Goal: Task Accomplishment & Management: Complete application form

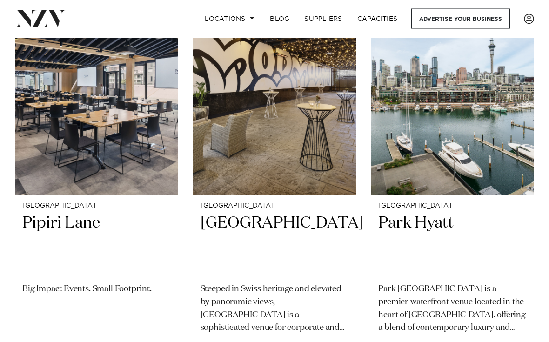
scroll to position [273, 0]
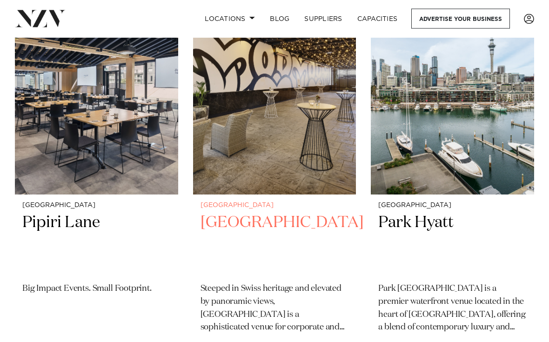
click at [285, 224] on h2 "[GEOGRAPHIC_DATA]" at bounding box center [274, 244] width 148 height 62
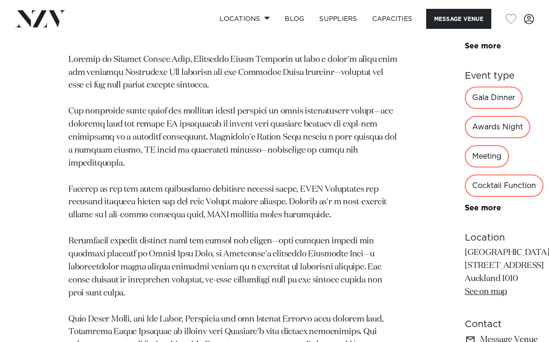
scroll to position [426, 0]
click at [465, 197] on div "Cocktail Function" at bounding box center [504, 186] width 79 height 22
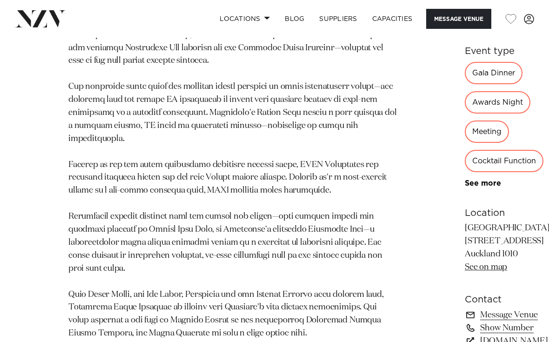
scroll to position [451, 0]
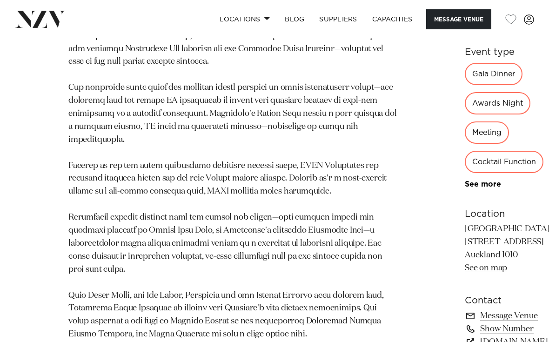
click at [465, 173] on div "Cocktail Function" at bounding box center [504, 161] width 79 height 22
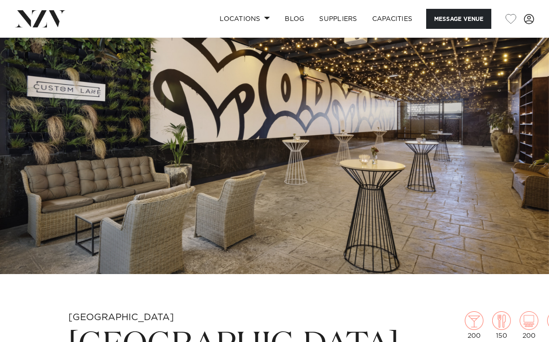
scroll to position [22, 0]
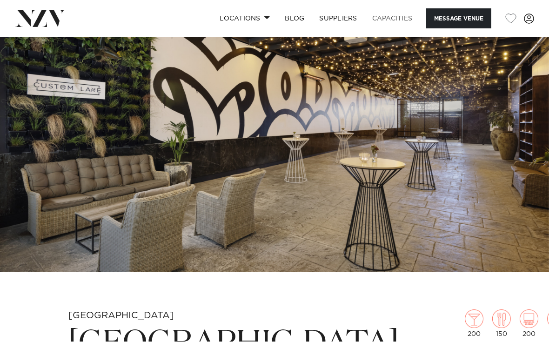
click at [389, 12] on link "Capacities" at bounding box center [392, 19] width 55 height 20
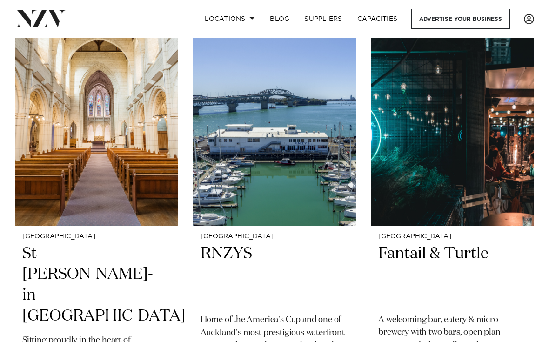
scroll to position [3627, 0]
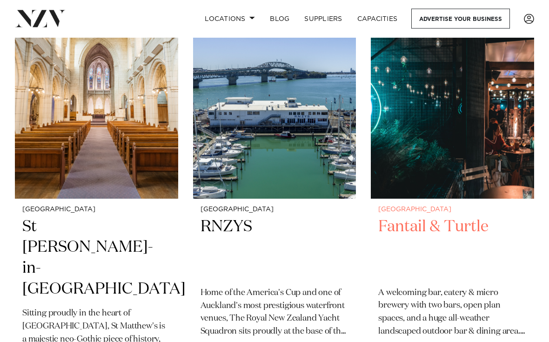
click at [480, 217] on h2 "Fantail & Turtle" at bounding box center [452, 248] width 148 height 62
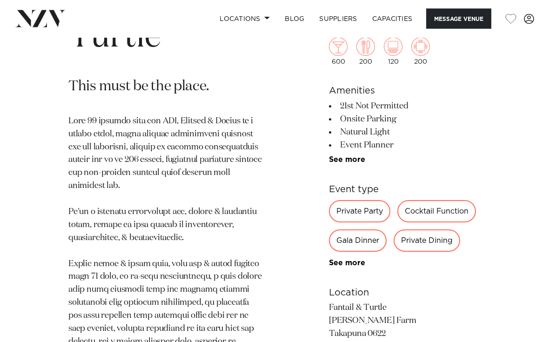
scroll to position [370, 0]
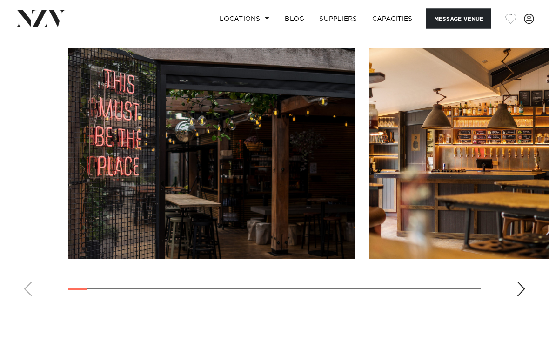
click at [115, 160] on img "1 / 30" at bounding box center [211, 154] width 287 height 211
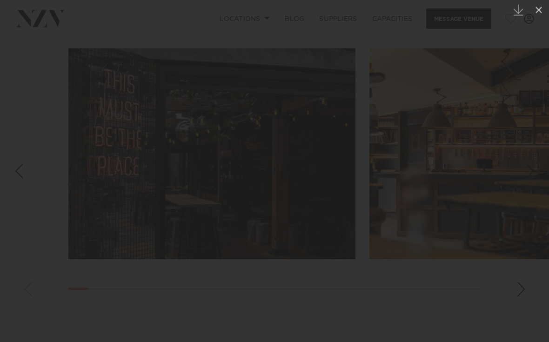
scroll to position [1189, 0]
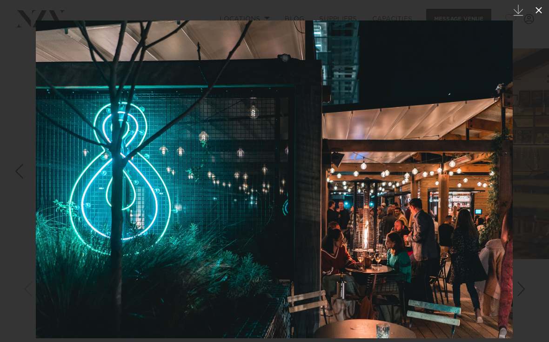
click at [537, 18] on button at bounding box center [538, 10] width 20 height 20
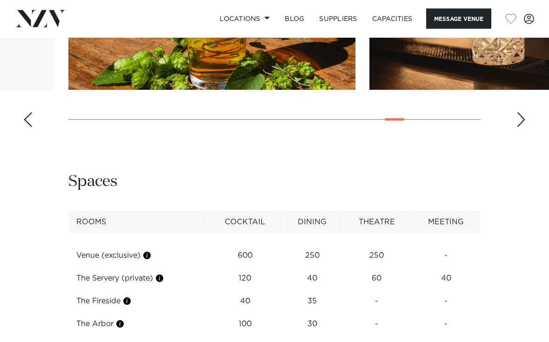
scroll to position [1361, 0]
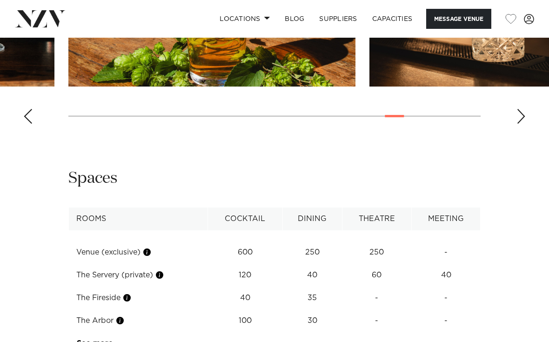
click at [95, 264] on td "The Servery (private)" at bounding box center [138, 275] width 139 height 23
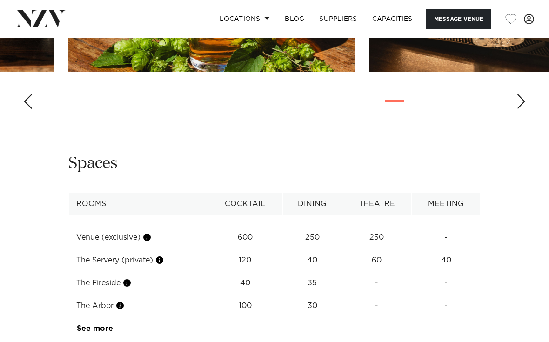
scroll to position [1379, 0]
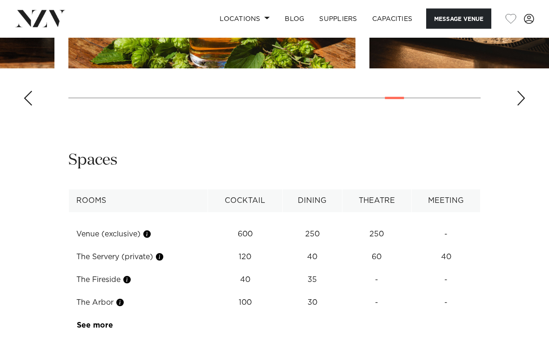
click at [164, 252] on button "button" at bounding box center [159, 256] width 9 height 9
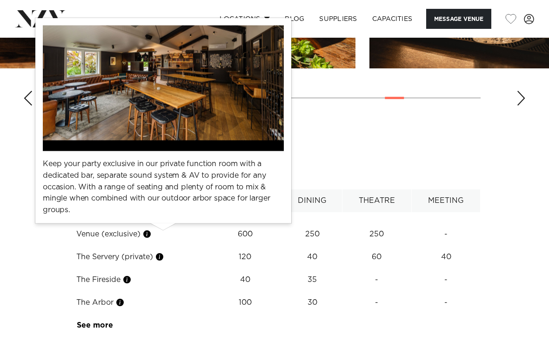
scroll to position [1381, 0]
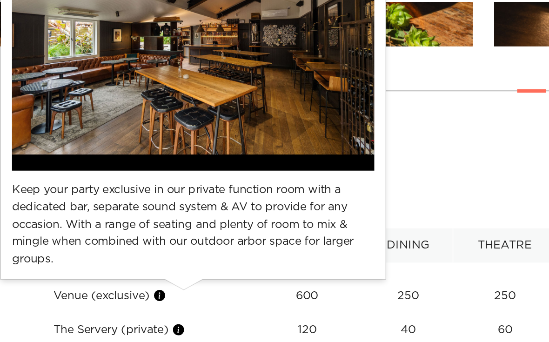
click at [342, 245] on td "60" at bounding box center [376, 256] width 69 height 23
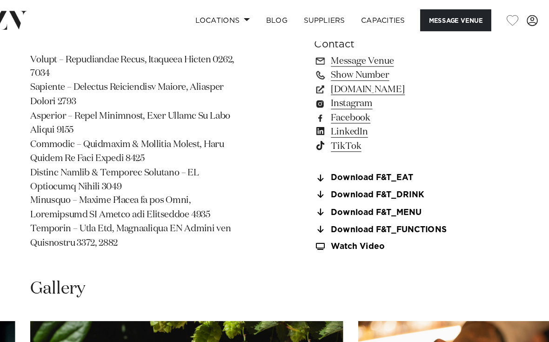
scroll to position [942, 0]
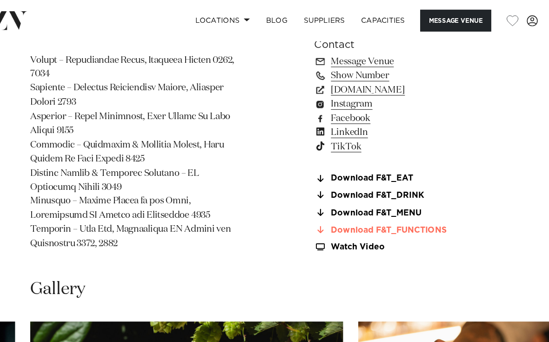
click at [384, 206] on link "Download F&T_FUNCTIONS" at bounding box center [405, 210] width 152 height 8
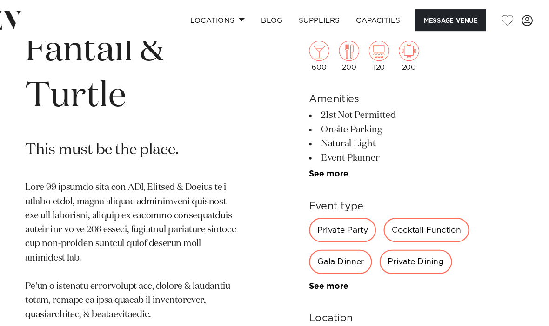
scroll to position [319, 0]
click at [405, 210] on div "Cocktail Function" at bounding box center [436, 211] width 79 height 22
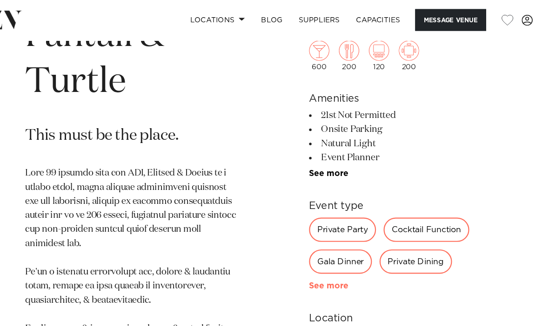
click at [329, 264] on link "See more" at bounding box center [365, 262] width 73 height 7
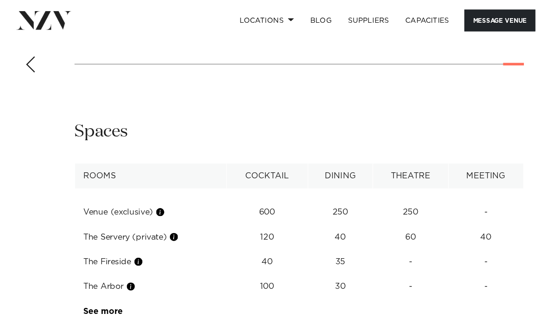
scroll to position [1419, 0]
click at [118, 258] on button "button" at bounding box center [119, 262] width 9 height 9
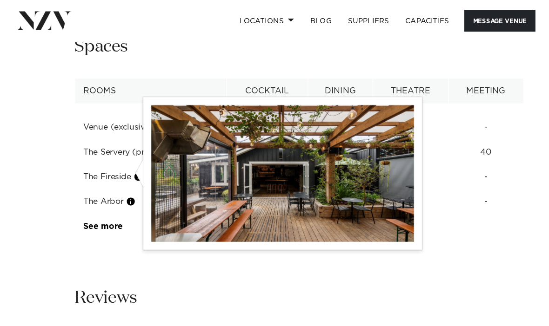
scroll to position [1491, 0]
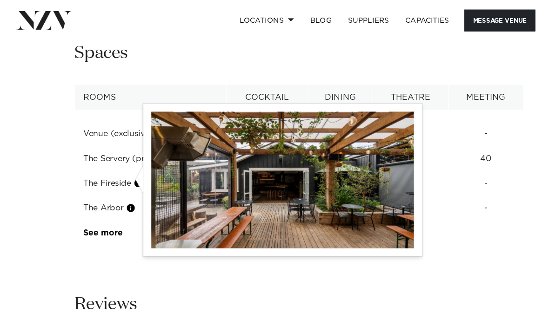
click at [35, 197] on div "**********" at bounding box center [274, 132] width 534 height 186
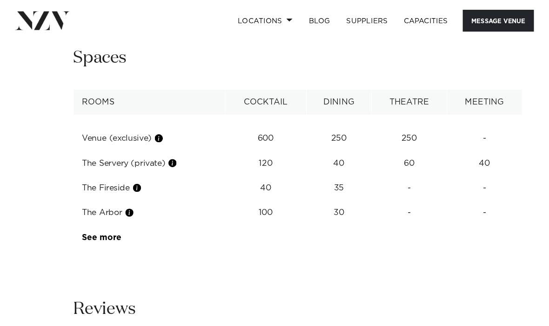
scroll to position [1486, 0]
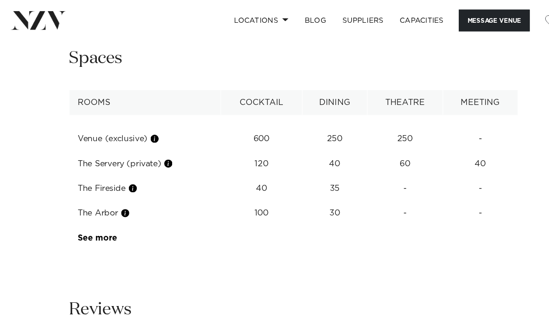
click at [160, 139] on td "The Servery (private)" at bounding box center [138, 150] width 139 height 23
click at [159, 139] on td "The Servery (private)" at bounding box center [138, 150] width 139 height 23
click at [157, 146] on button "button" at bounding box center [159, 150] width 9 height 9
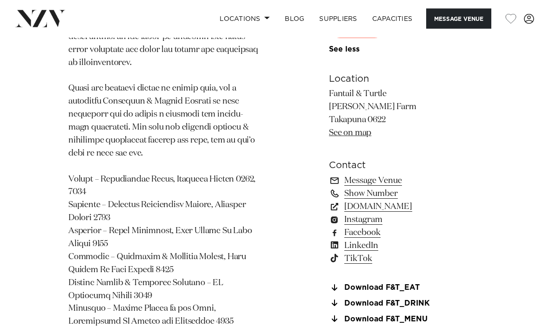
scroll to position [818, 0]
click at [377, 187] on link "Show Number" at bounding box center [405, 193] width 152 height 13
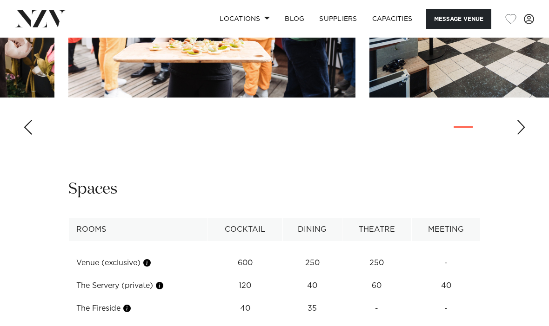
scroll to position [1359, 0]
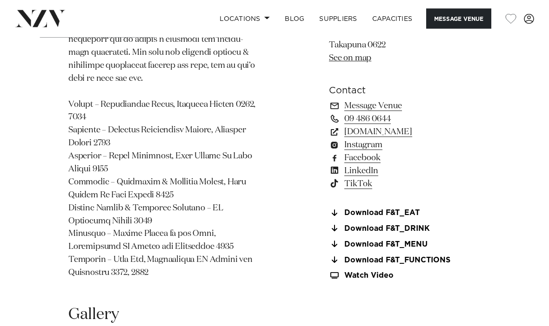
scroll to position [890, 0]
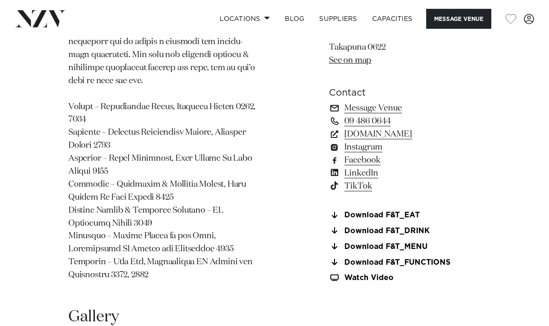
click at [354, 102] on link "Message Venue" at bounding box center [405, 108] width 152 height 13
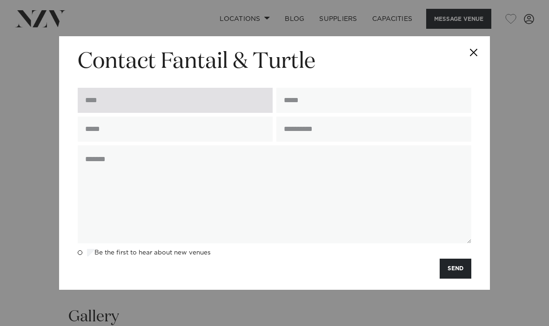
click at [116, 93] on input "text" at bounding box center [175, 100] width 195 height 25
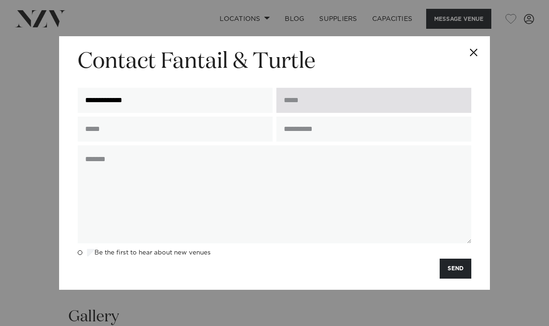
type input "**********"
click at [324, 100] on input "email" at bounding box center [373, 100] width 195 height 25
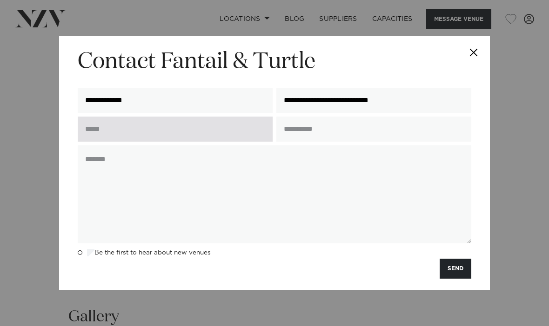
type input "**********"
click at [138, 134] on input "text" at bounding box center [175, 129] width 195 height 25
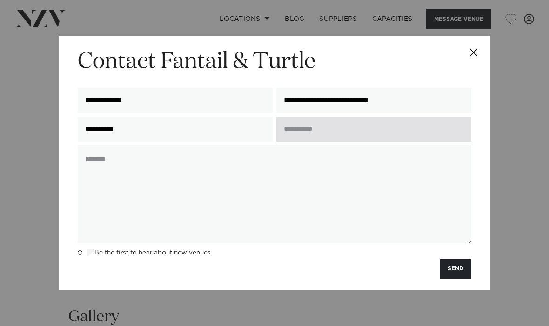
type input "**********"
click at [325, 136] on input "text" at bounding box center [373, 129] width 195 height 25
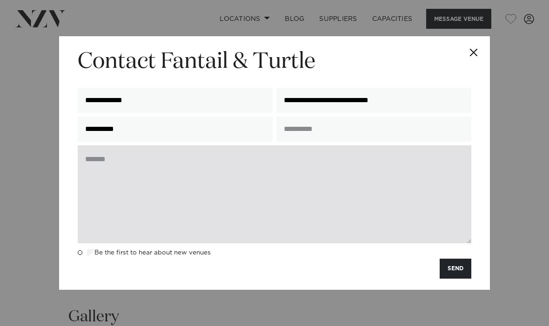
click at [155, 180] on textarea at bounding box center [274, 195] width 393 height 98
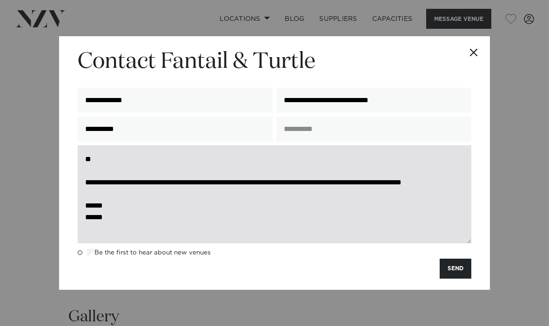
click at [436, 181] on textarea "**********" at bounding box center [274, 195] width 393 height 98
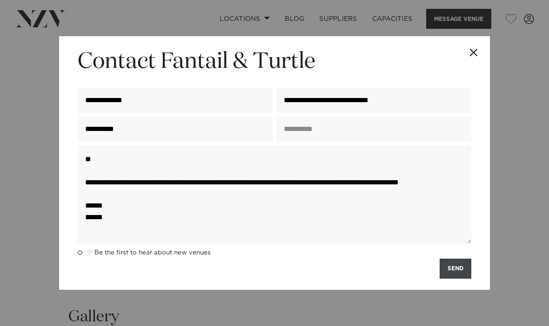
type textarea "**********"
click at [454, 270] on button "SEND" at bounding box center [455, 269] width 32 height 20
click at [458, 273] on button "SEND" at bounding box center [455, 269] width 32 height 20
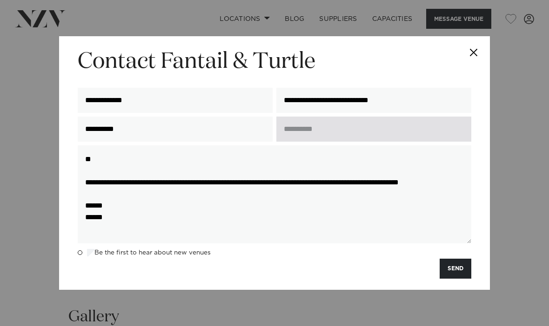
click at [336, 136] on input "text" at bounding box center [373, 129] width 195 height 25
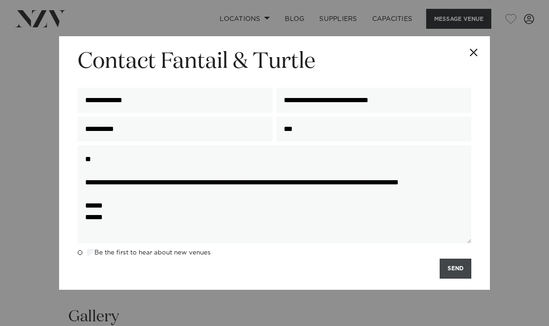
click at [459, 272] on button "SEND" at bounding box center [455, 269] width 32 height 20
click at [461, 268] on button "SEND" at bounding box center [455, 269] width 32 height 20
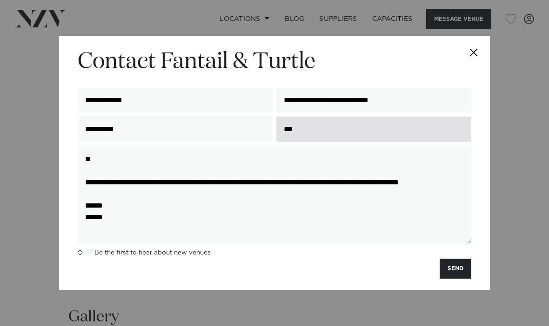
click at [335, 133] on input "***" at bounding box center [373, 129] width 195 height 25
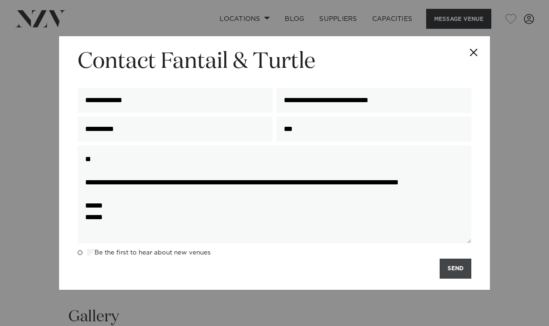
click at [451, 270] on button "SEND" at bounding box center [455, 269] width 32 height 20
click at [456, 271] on button "SEND" at bounding box center [455, 269] width 32 height 20
click at [460, 271] on button "SEND" at bounding box center [455, 269] width 32 height 20
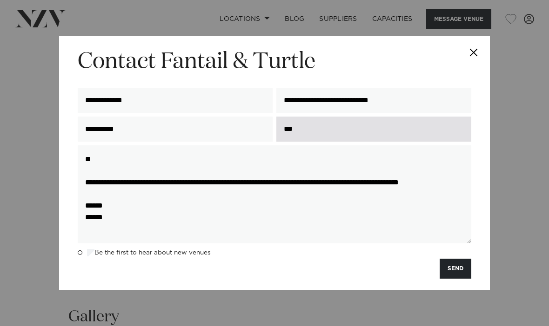
click at [308, 134] on input "***" at bounding box center [373, 129] width 195 height 25
type input "*"
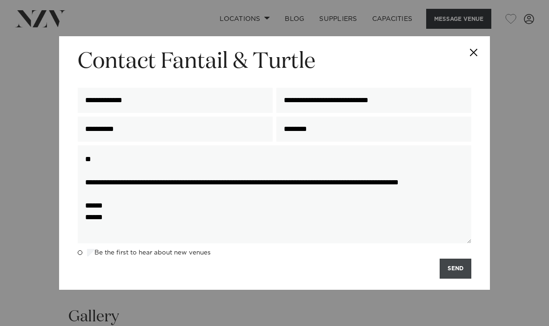
type input "********"
click at [457, 272] on button "SEND" at bounding box center [455, 269] width 32 height 20
click at [457, 266] on button "SEND" at bounding box center [455, 269] width 32 height 20
click at [452, 273] on button "SEND" at bounding box center [455, 269] width 32 height 20
click at [455, 273] on button "SEND" at bounding box center [455, 269] width 32 height 20
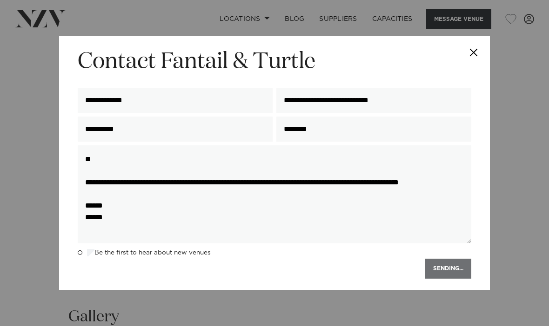
click at [451, 264] on button "SENDING..." at bounding box center [448, 269] width 46 height 20
click at [467, 52] on button "Close" at bounding box center [473, 52] width 33 height 33
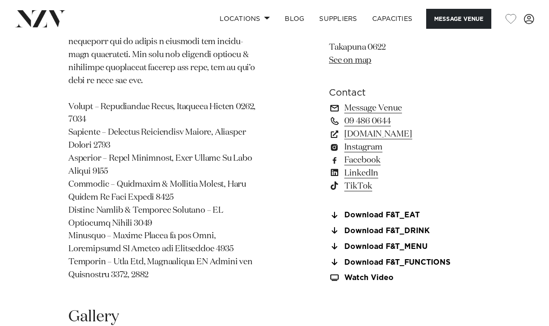
click at [383, 102] on link "Message Venue" at bounding box center [405, 108] width 152 height 13
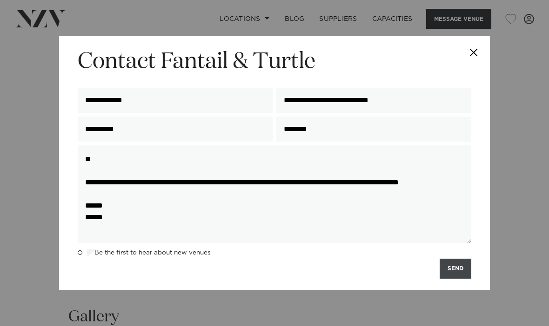
click at [450, 274] on button "SEND" at bounding box center [455, 269] width 32 height 20
click at [474, 48] on button "Close" at bounding box center [473, 52] width 33 height 33
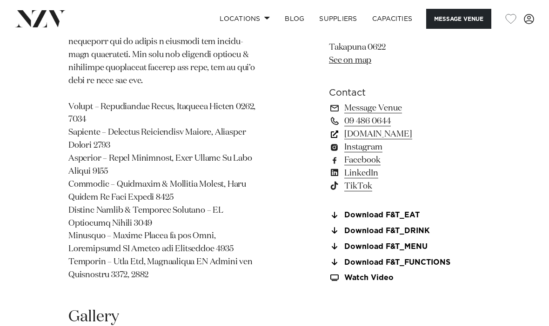
click at [417, 128] on link "[DOMAIN_NAME]" at bounding box center [405, 134] width 152 height 13
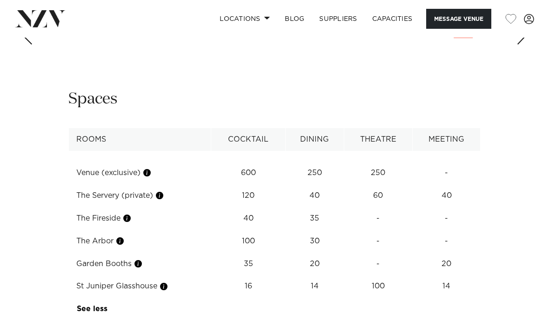
scroll to position [1461, 0]
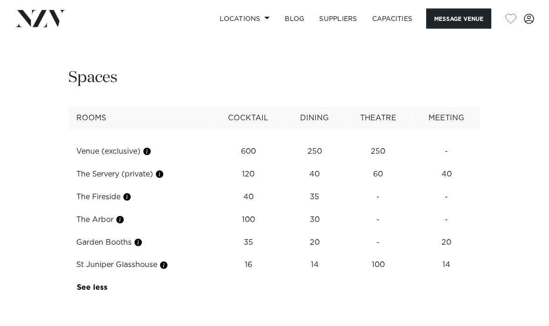
click at [126, 193] on button "button" at bounding box center [126, 197] width 9 height 9
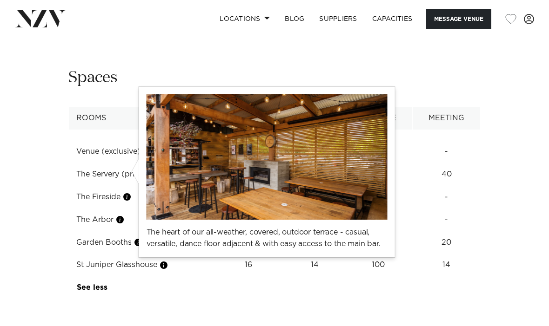
scroll to position [1463, 0]
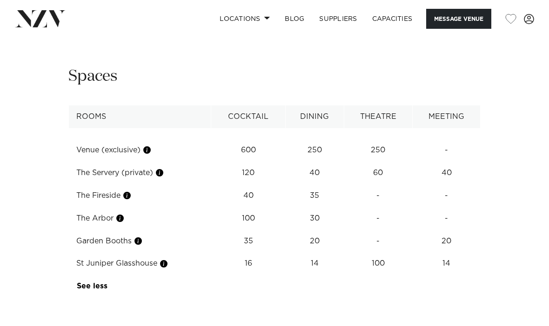
click at [46, 237] on div "**********" at bounding box center [274, 182] width 534 height 232
click at [121, 214] on button "button" at bounding box center [119, 218] width 9 height 9
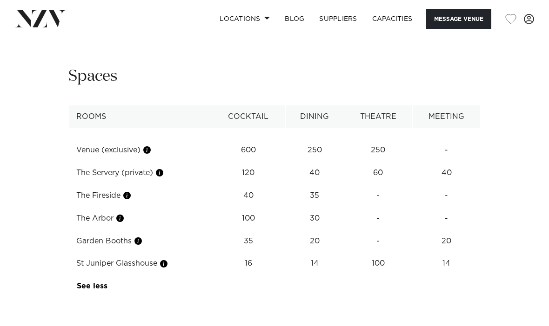
click at [163, 168] on button "button" at bounding box center [159, 172] width 9 height 9
click at [31, 195] on div "**********" at bounding box center [274, 182] width 534 height 232
click at [164, 168] on button "button" at bounding box center [159, 172] width 9 height 9
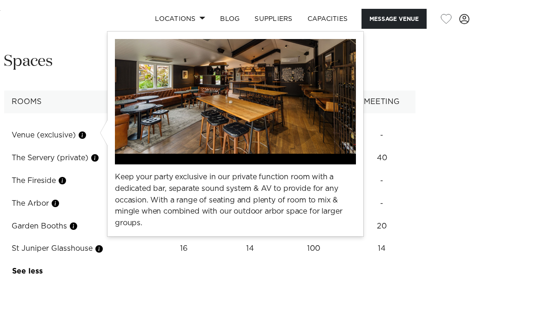
scroll to position [1530, 0]
